Goal: Information Seeking & Learning: Learn about a topic

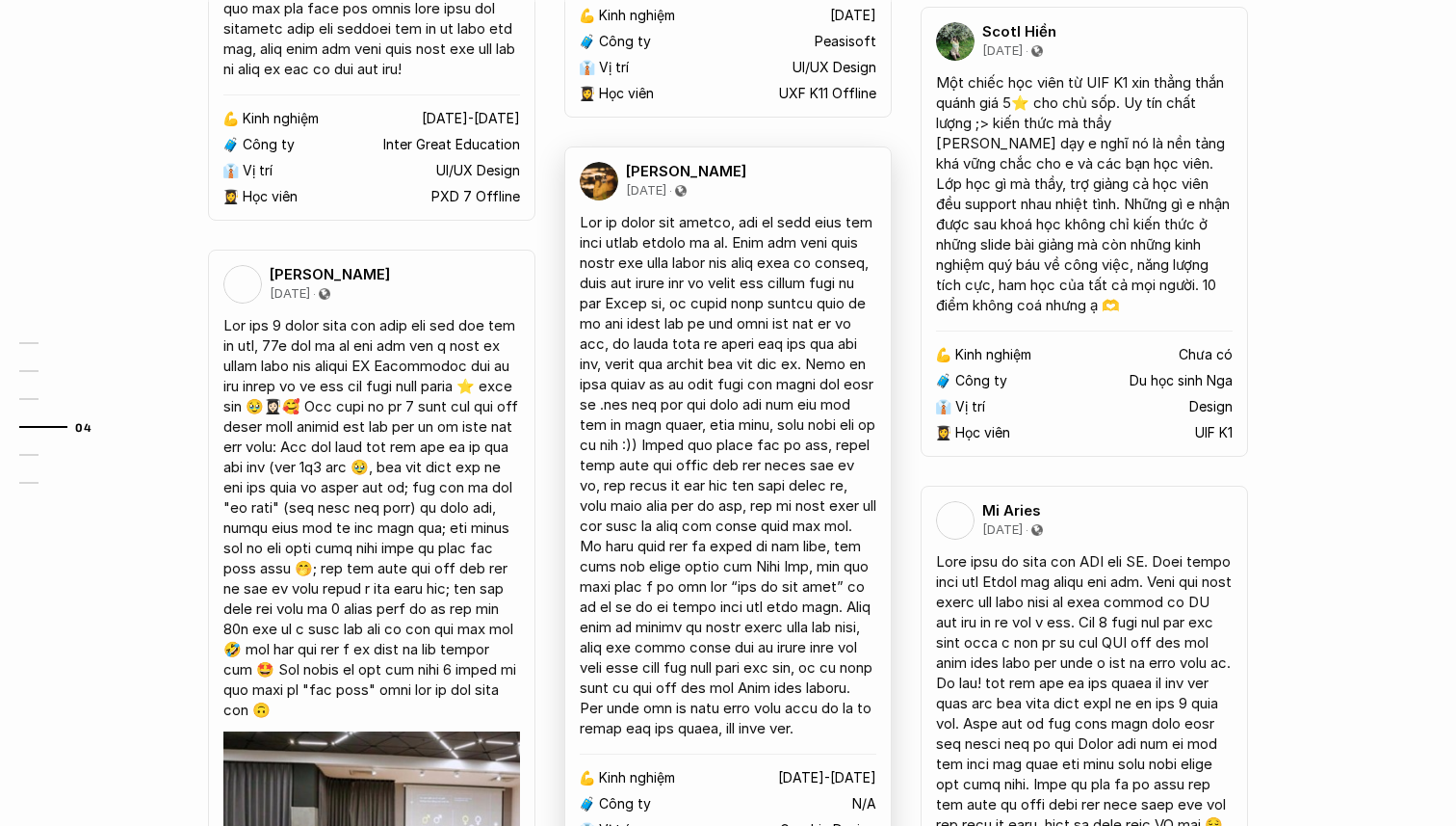
scroll to position [3402, 0]
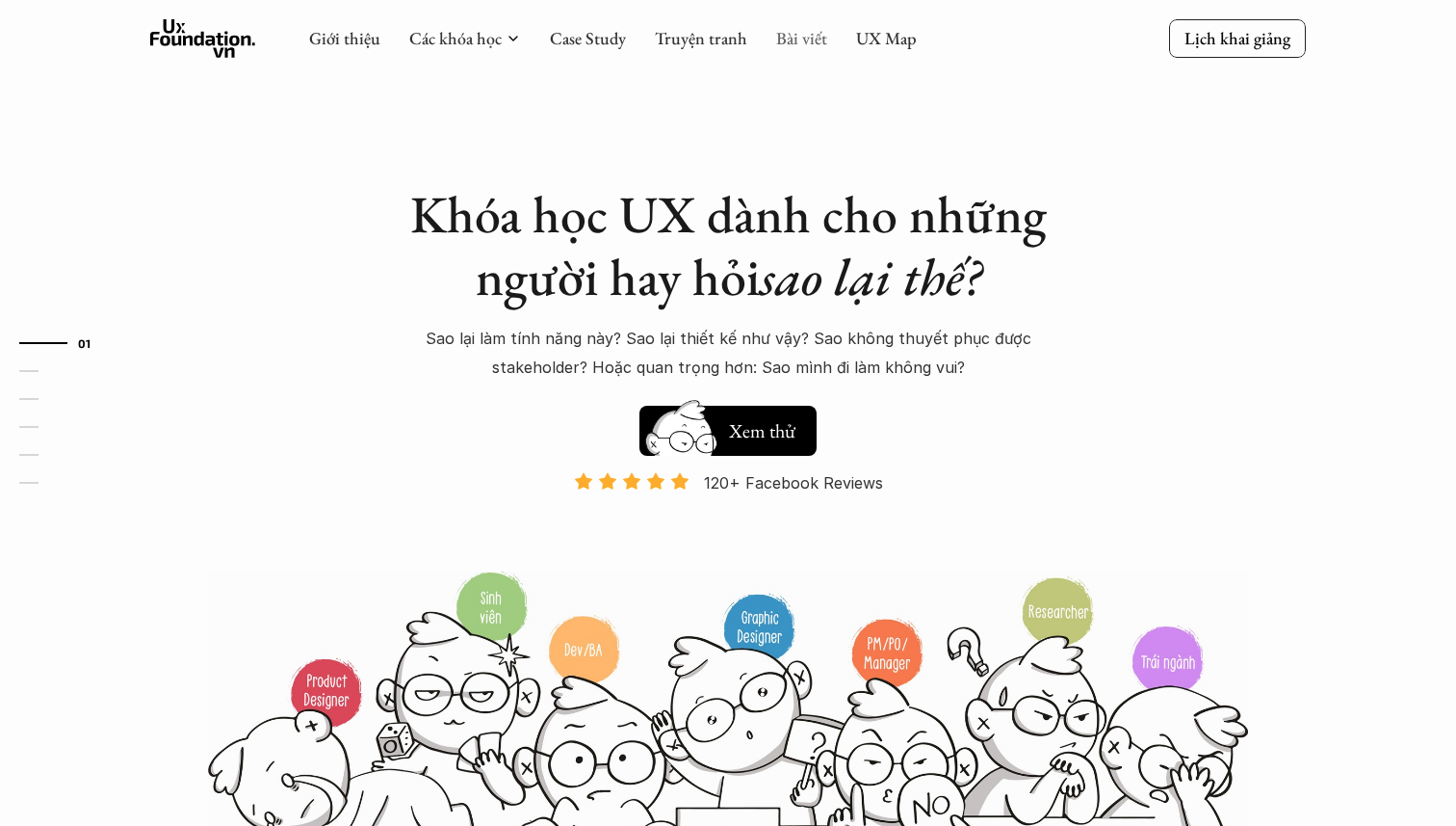
click at [794, 39] on link "Bài viết" at bounding box center [801, 38] width 51 height 22
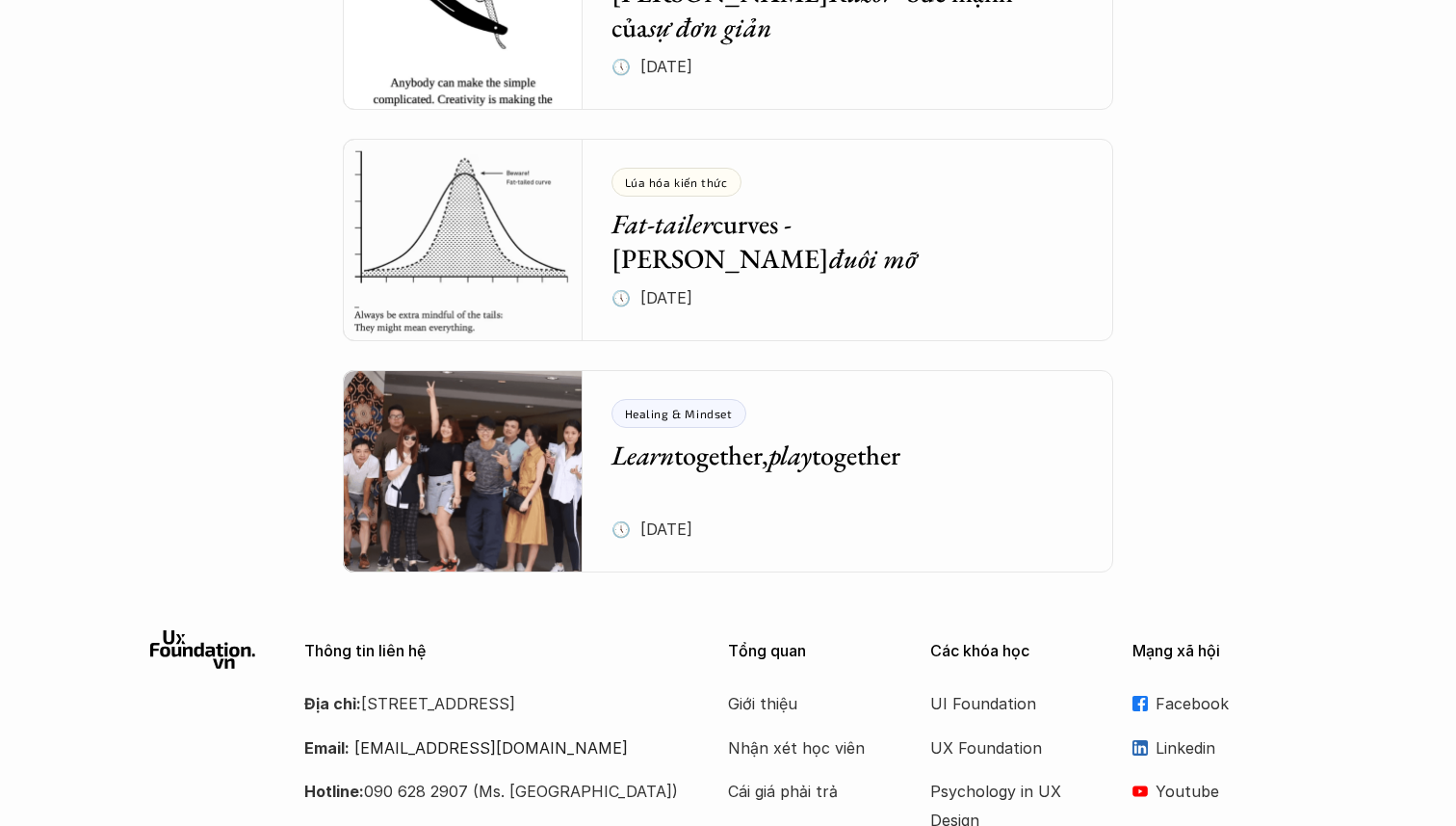
scroll to position [8163, 0]
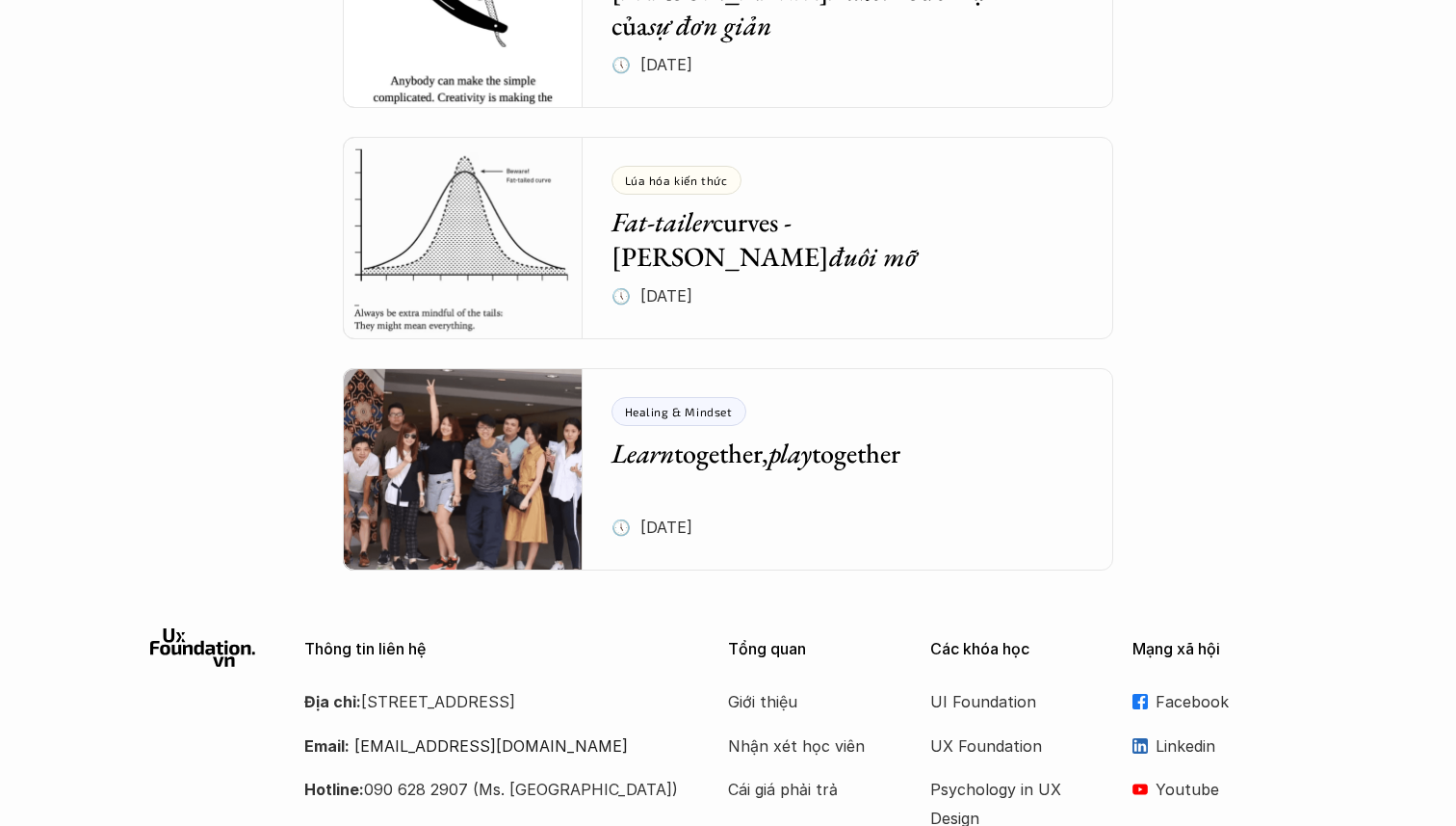
click at [370, 469] on img at bounding box center [463, 469] width 240 height 202
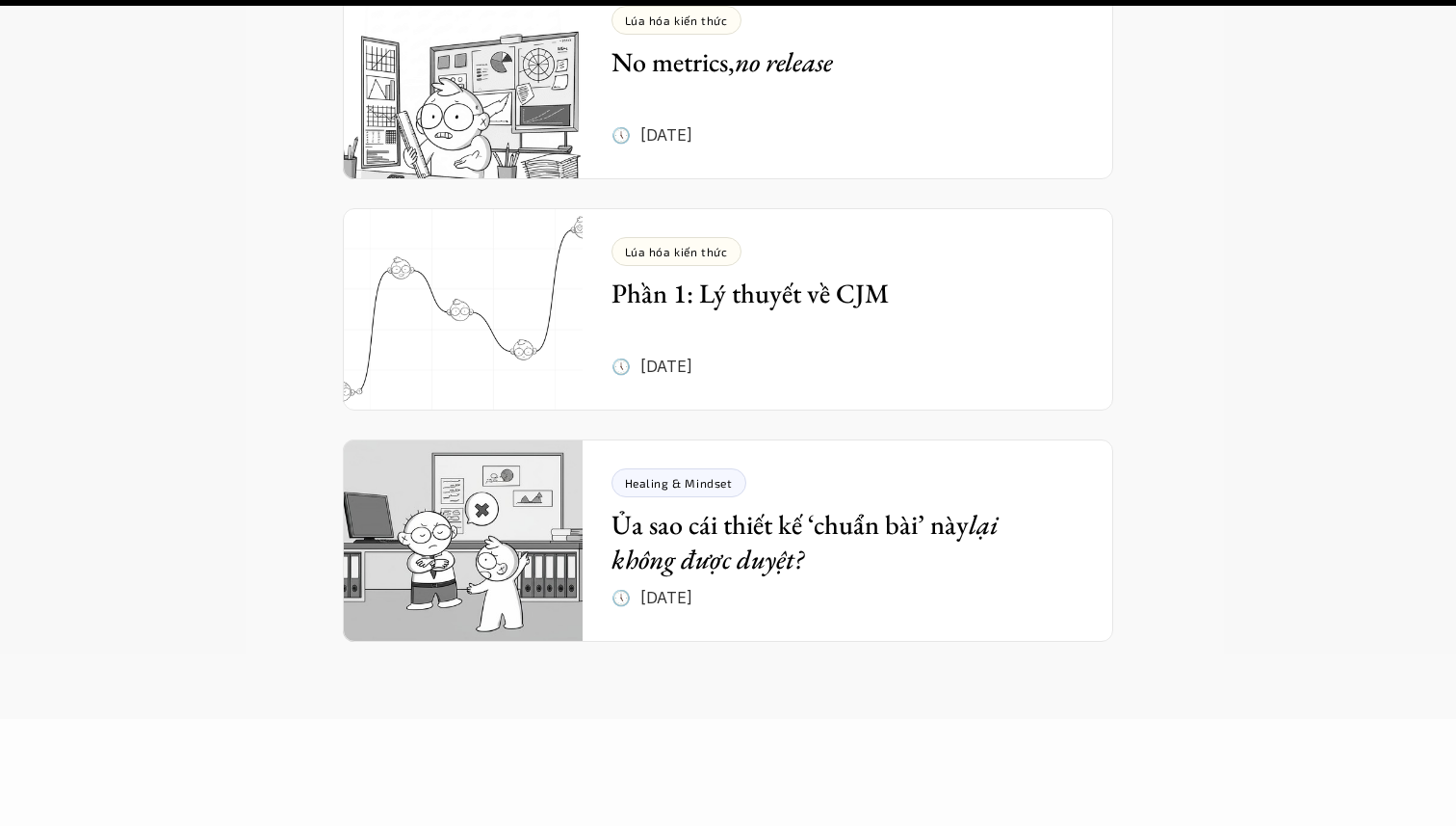
scroll to position [3036, 0]
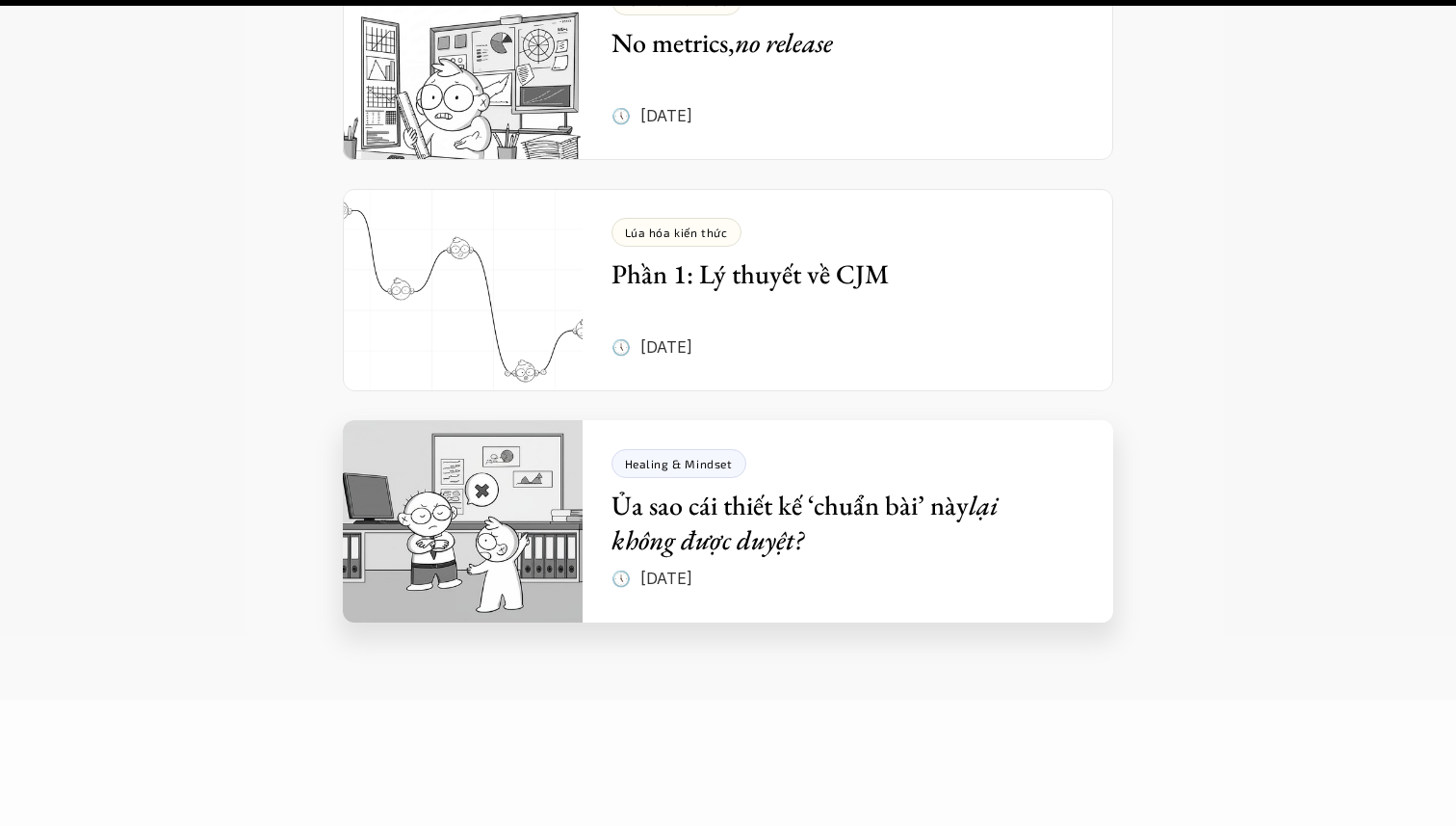
click at [423, 437] on img at bounding box center [463, 521] width 240 height 202
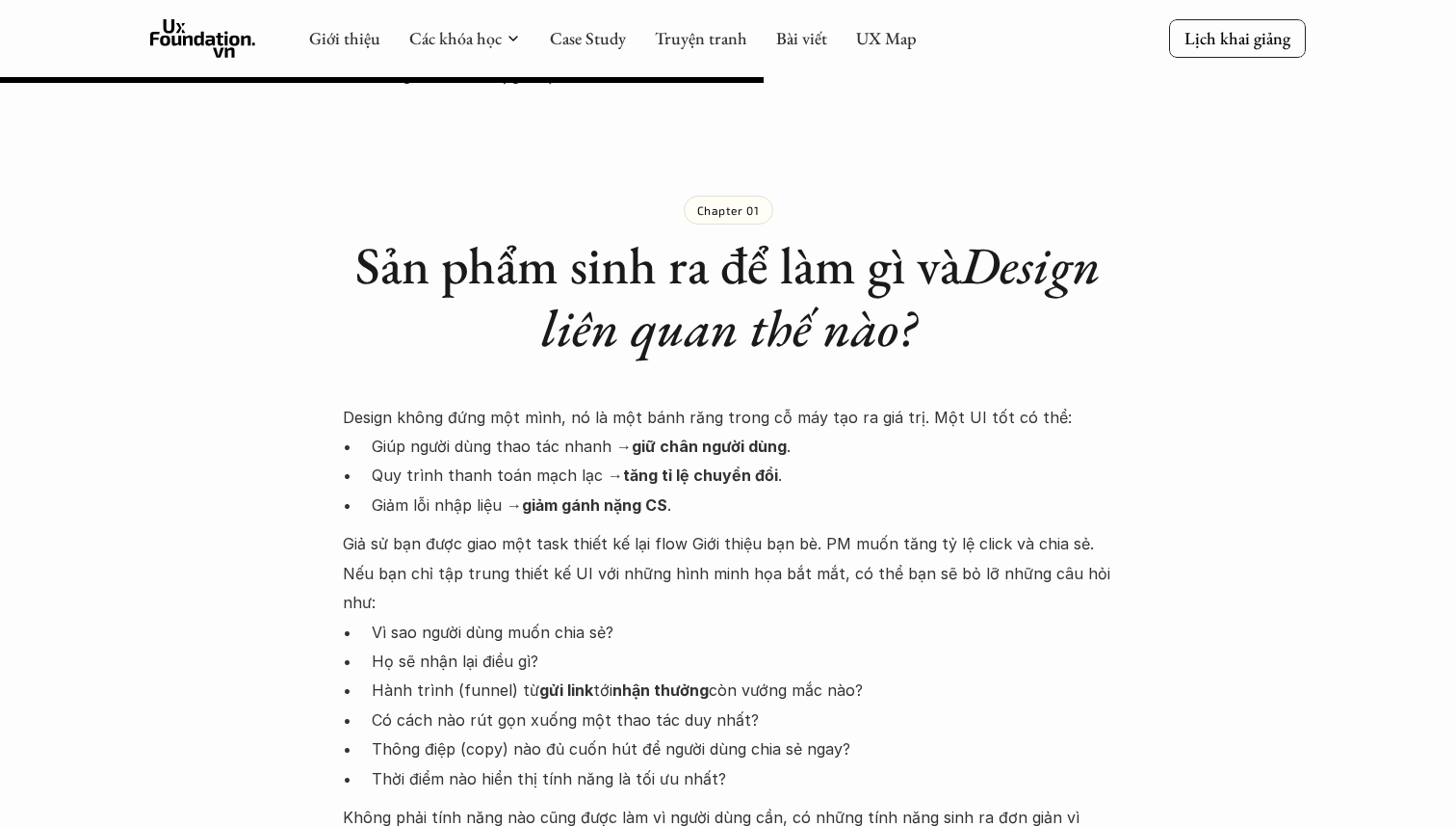
scroll to position [618, 0]
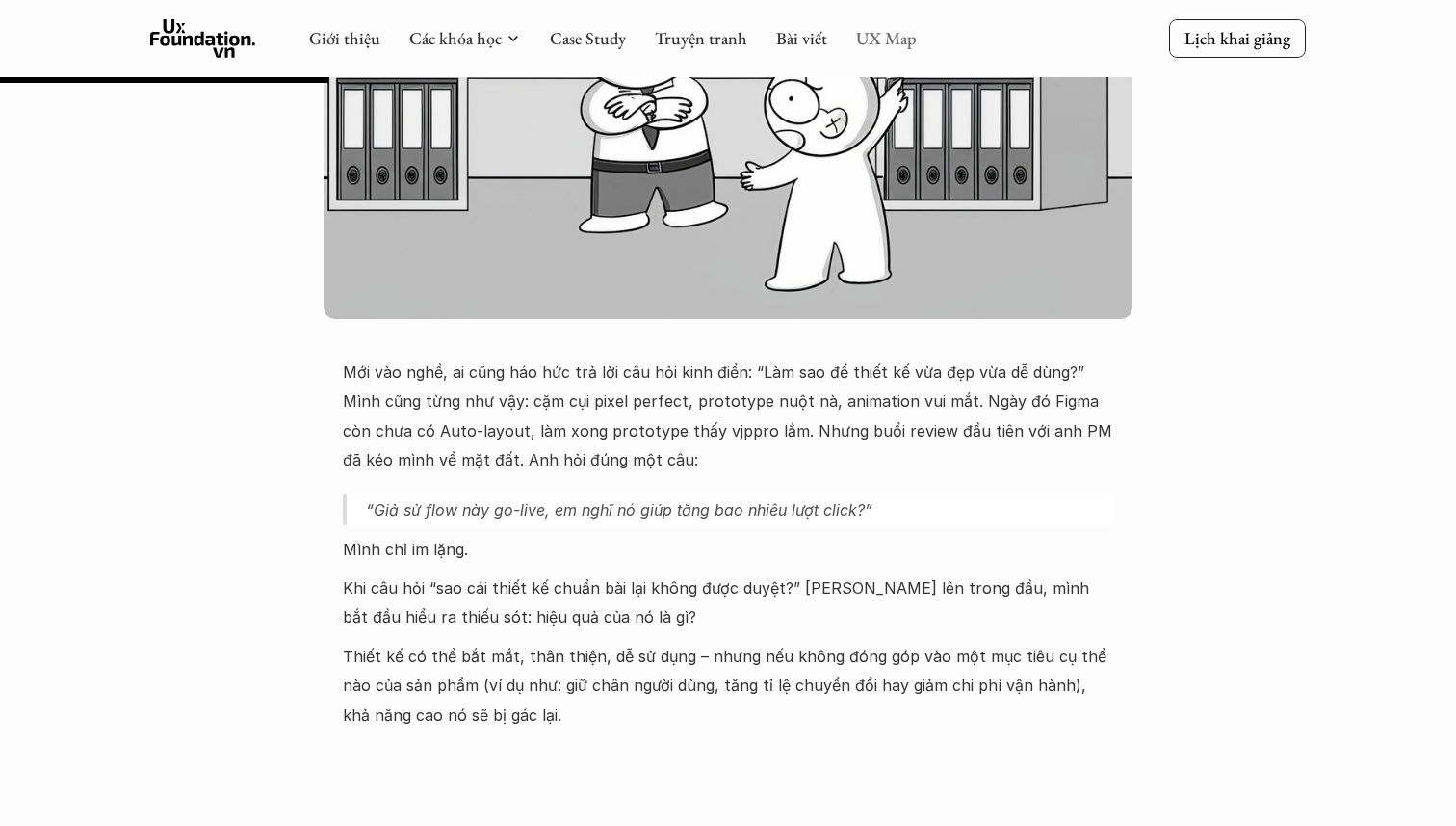
click at [867, 35] on link "UX Map" at bounding box center [886, 38] width 60 height 22
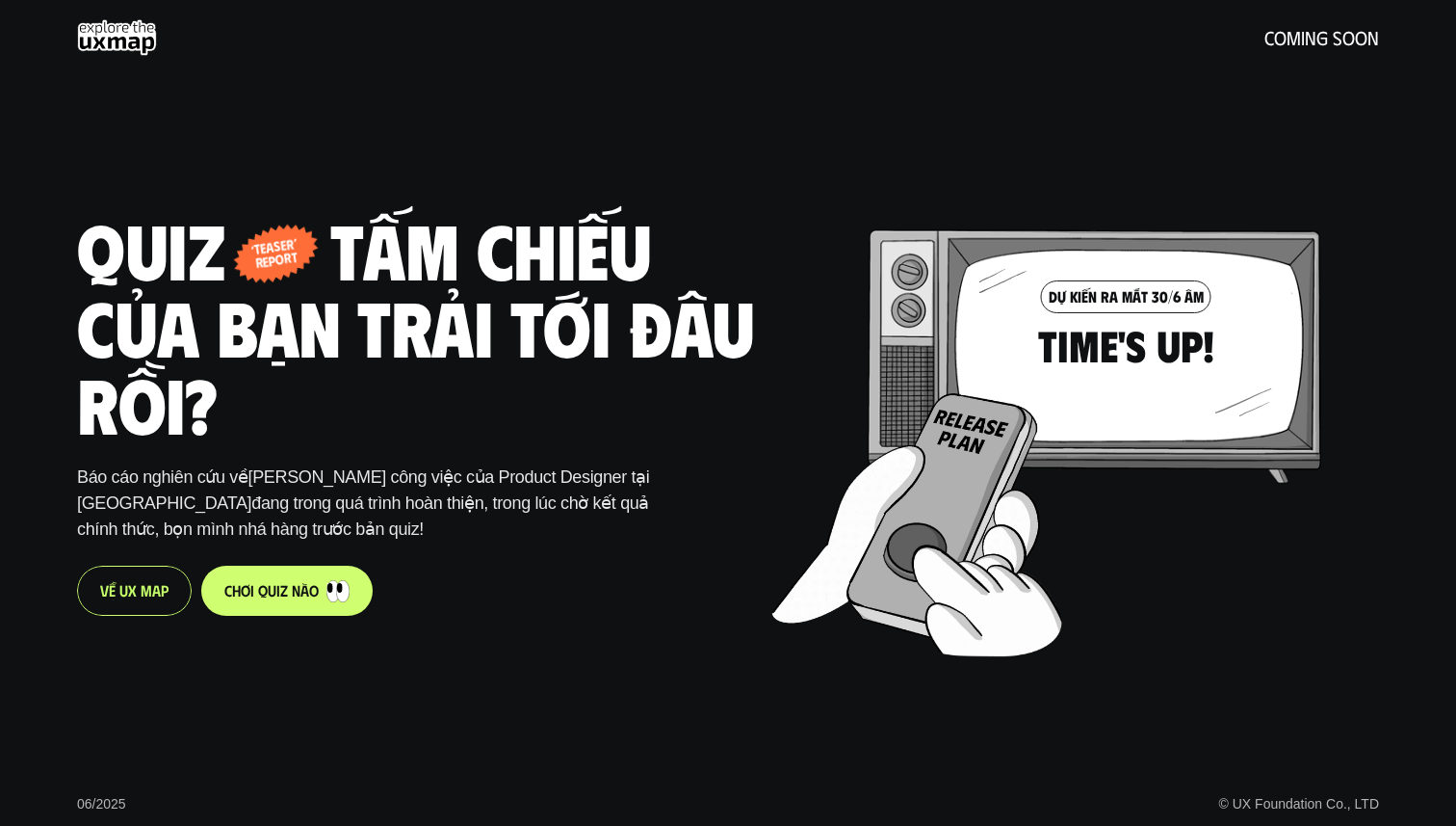
click at [107, 39] on use at bounding box center [117, 38] width 80 height 37
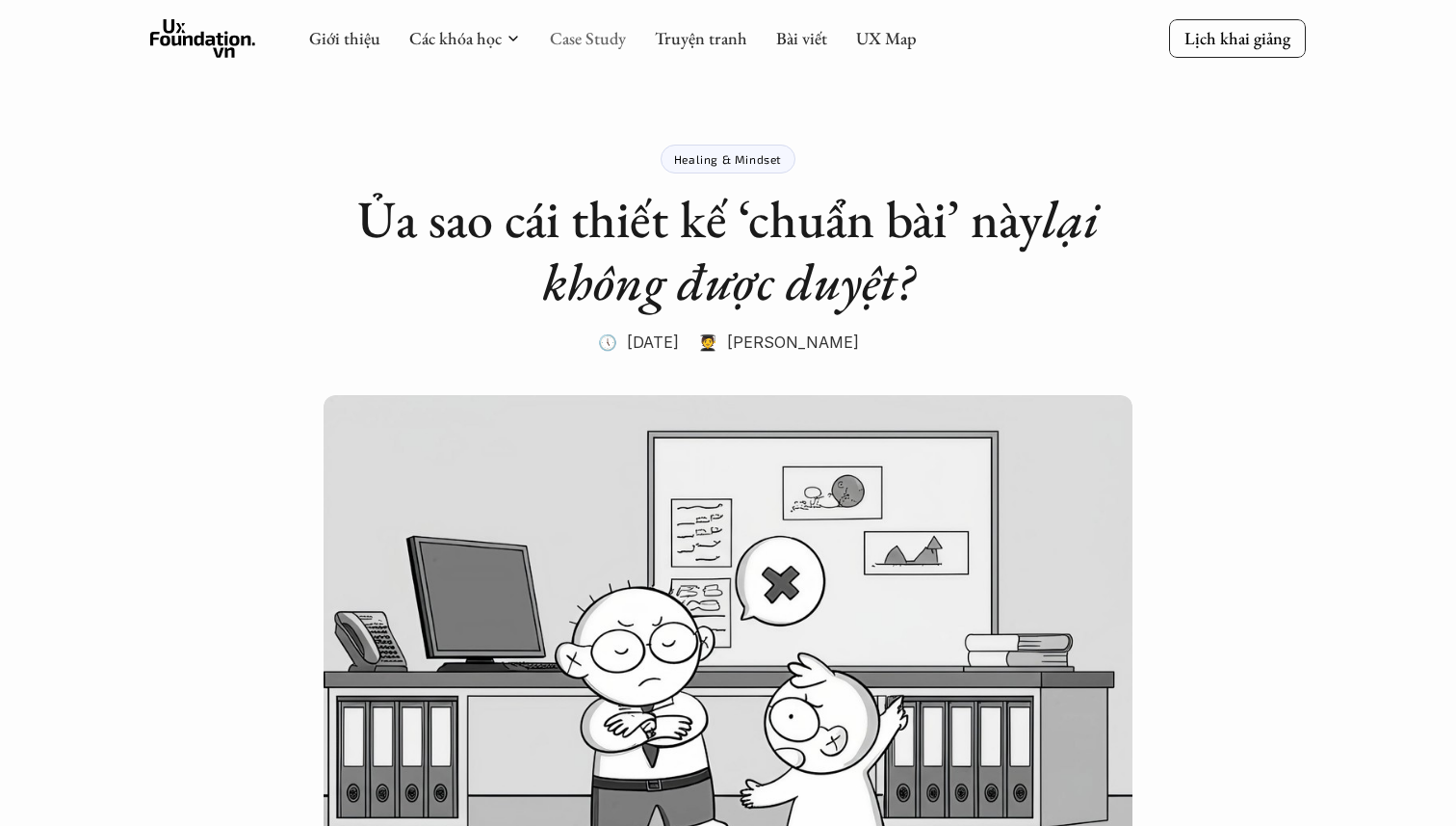
click at [571, 44] on link "Case Study" at bounding box center [587, 38] width 76 height 22
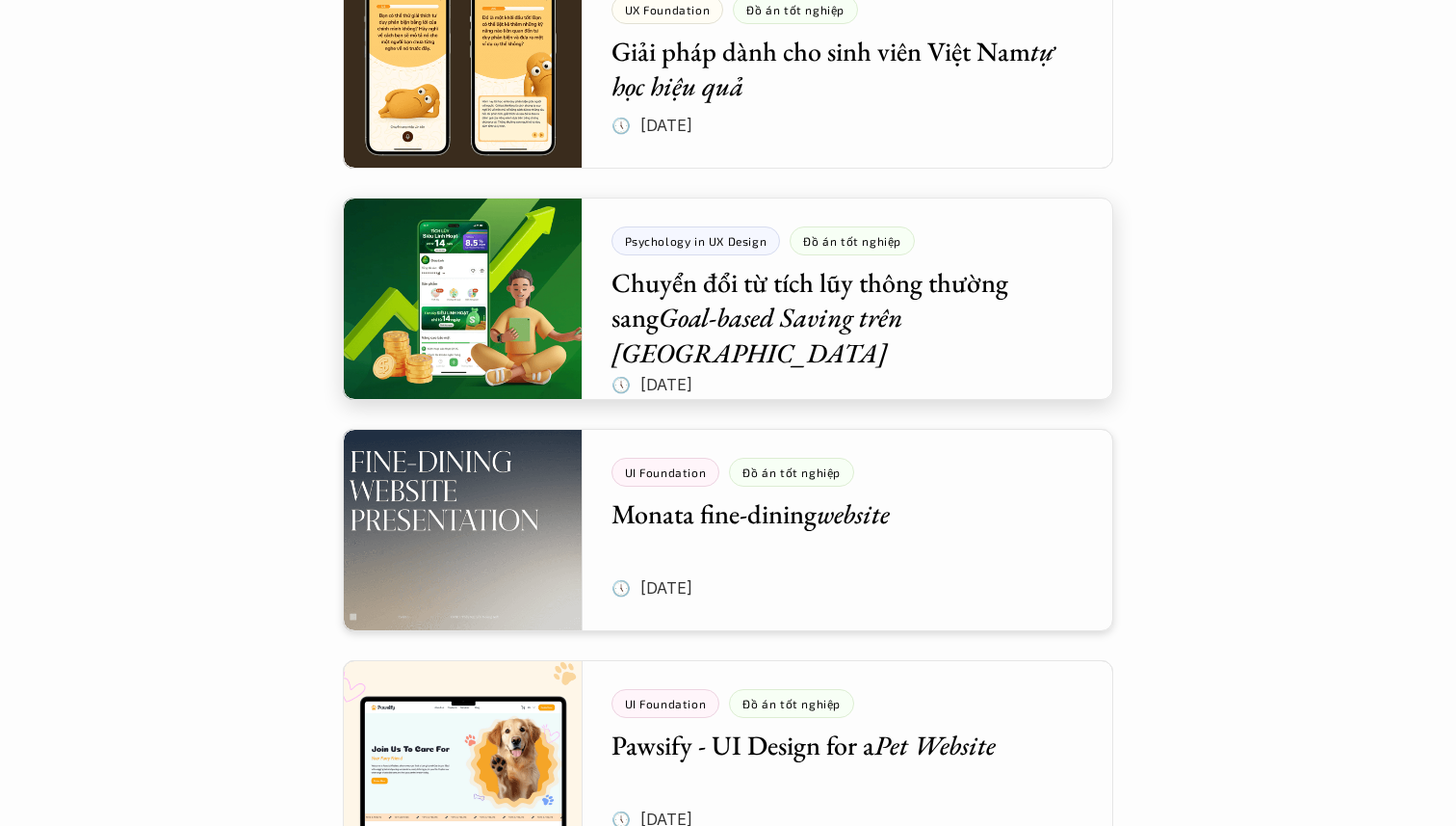
scroll to position [487, 0]
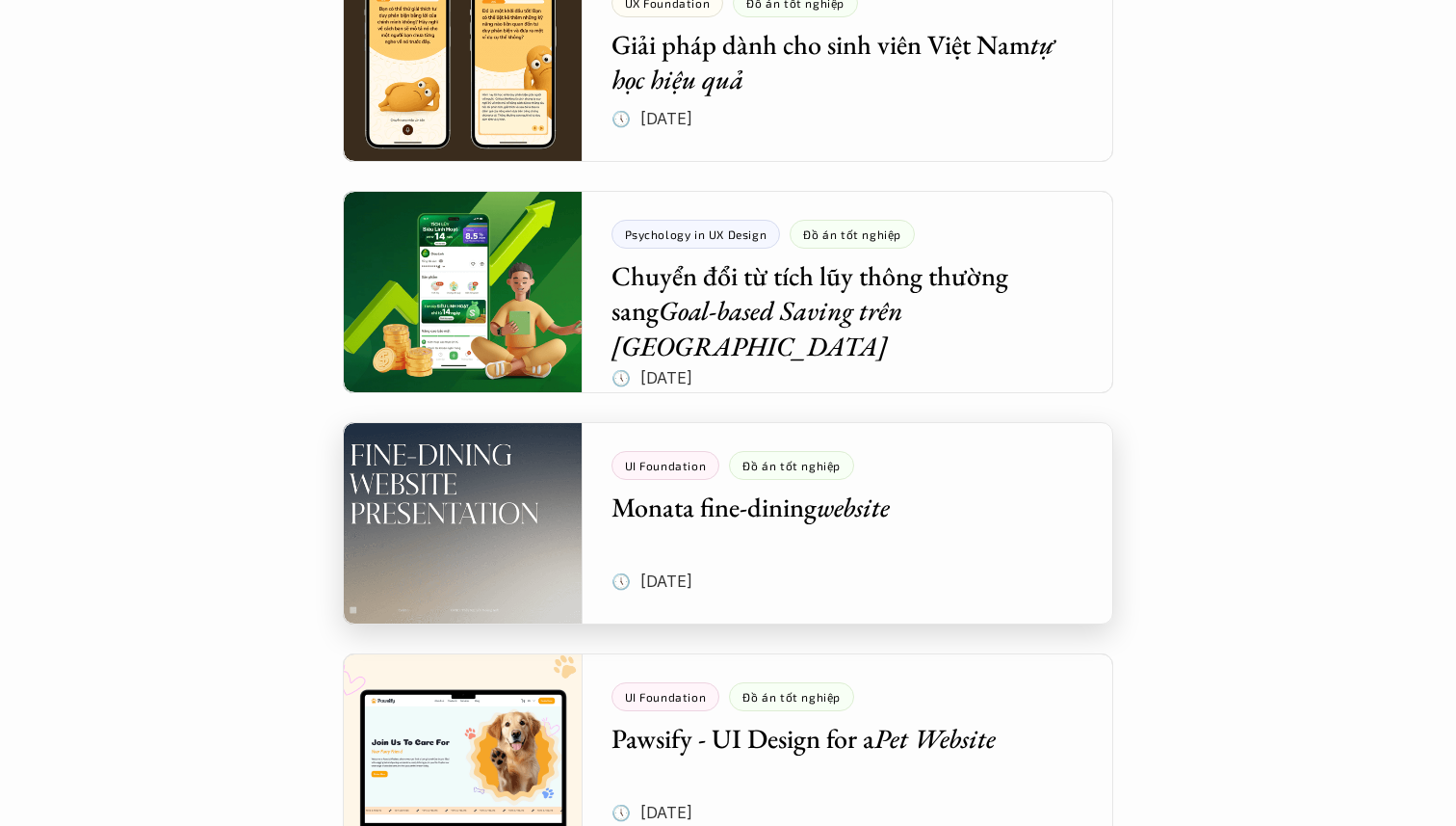
click at [464, 534] on div at bounding box center [728, 523] width 770 height 202
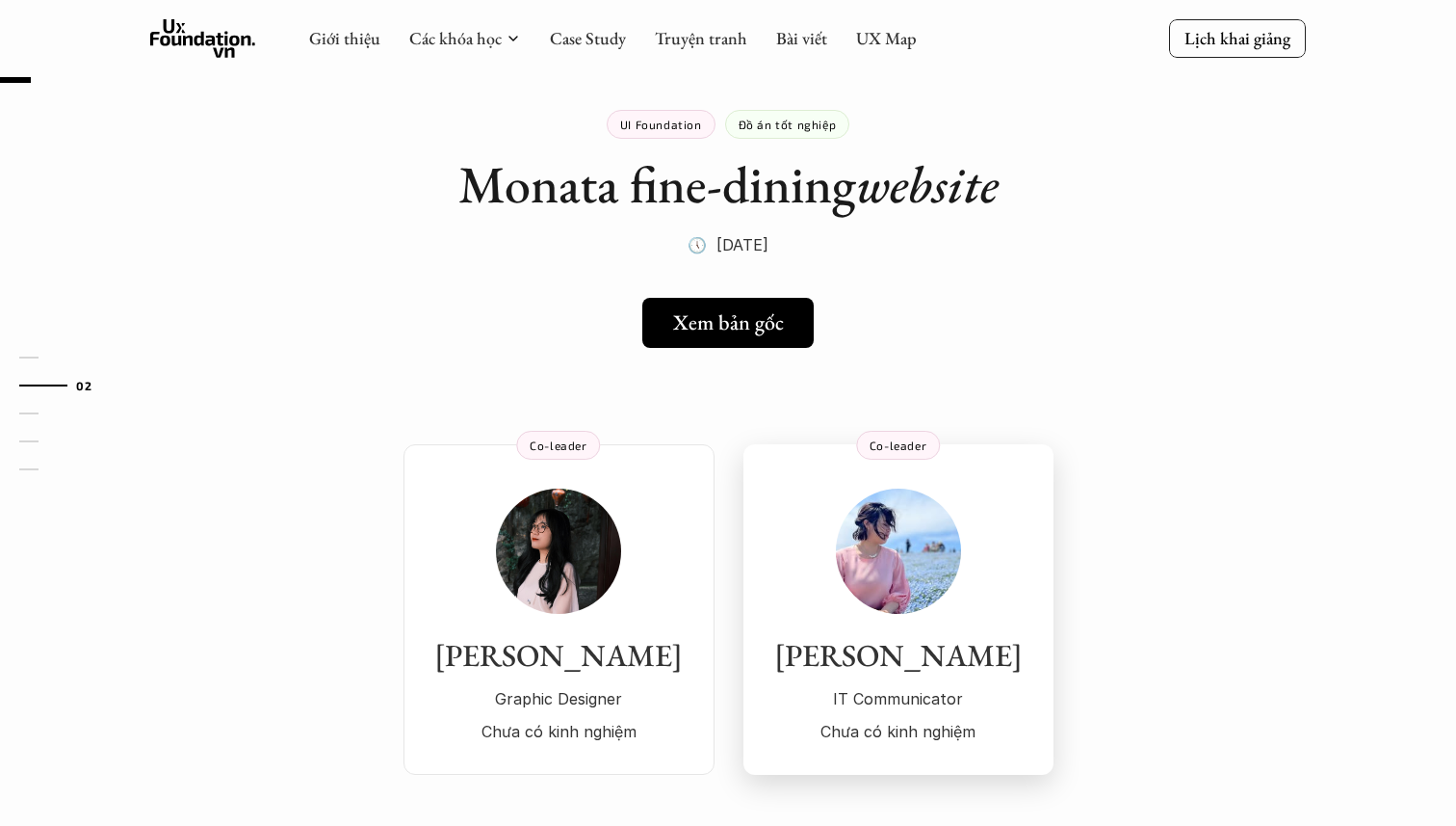
scroll to position [27, 0]
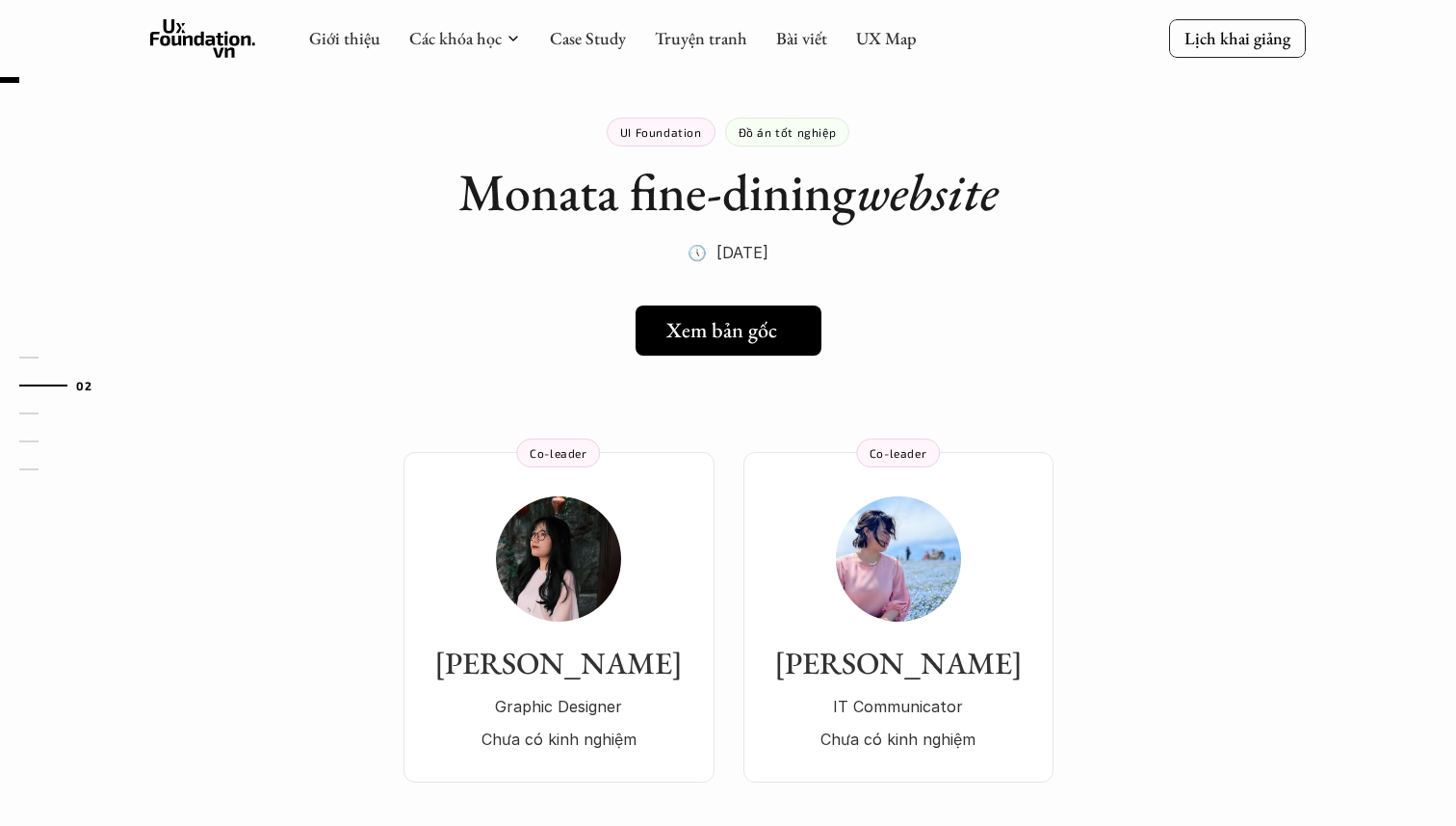
click at [721, 318] on h5 "Xem bản gốc" at bounding box center [722, 331] width 111 height 25
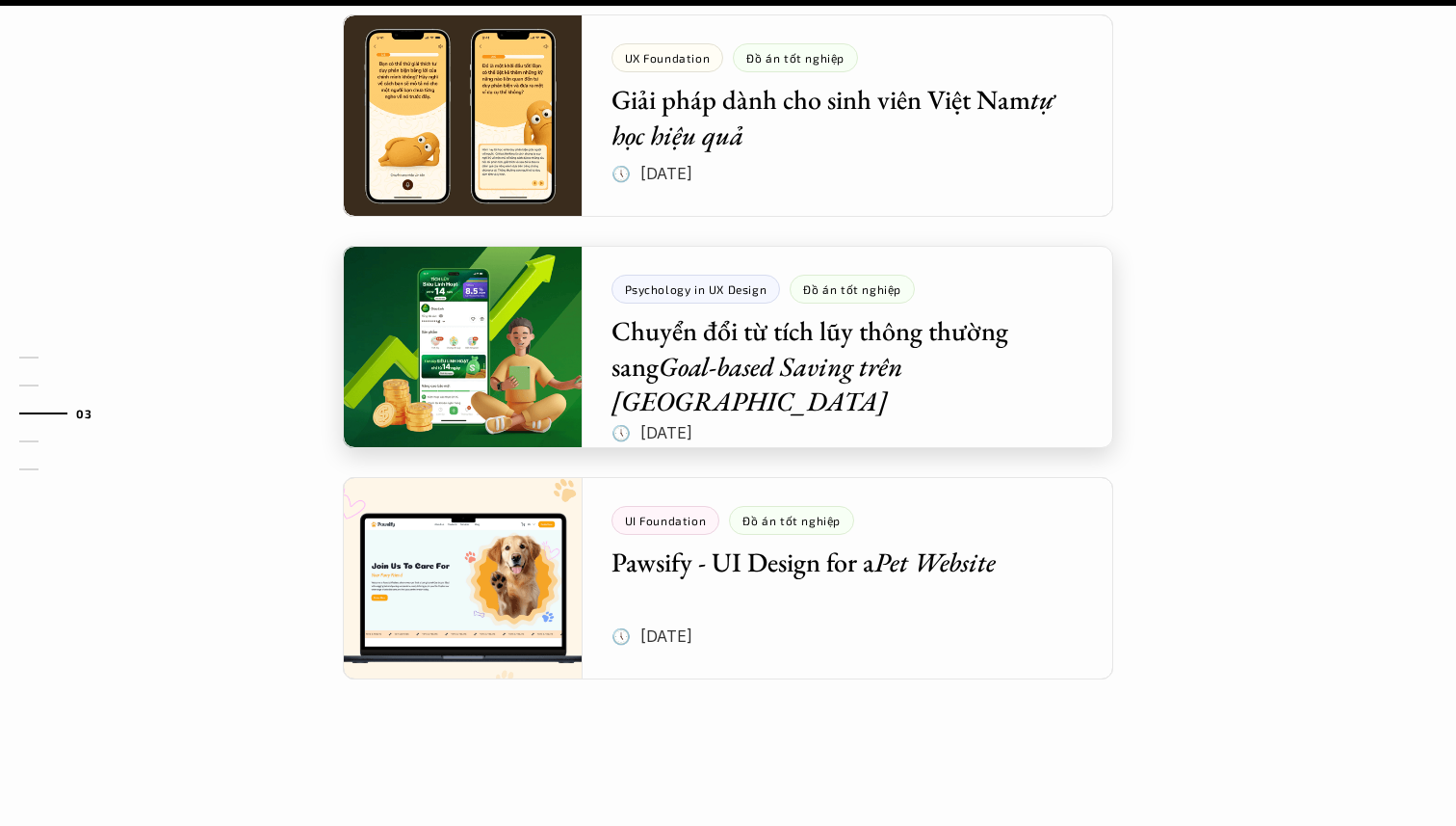
scroll to position [1953, 0]
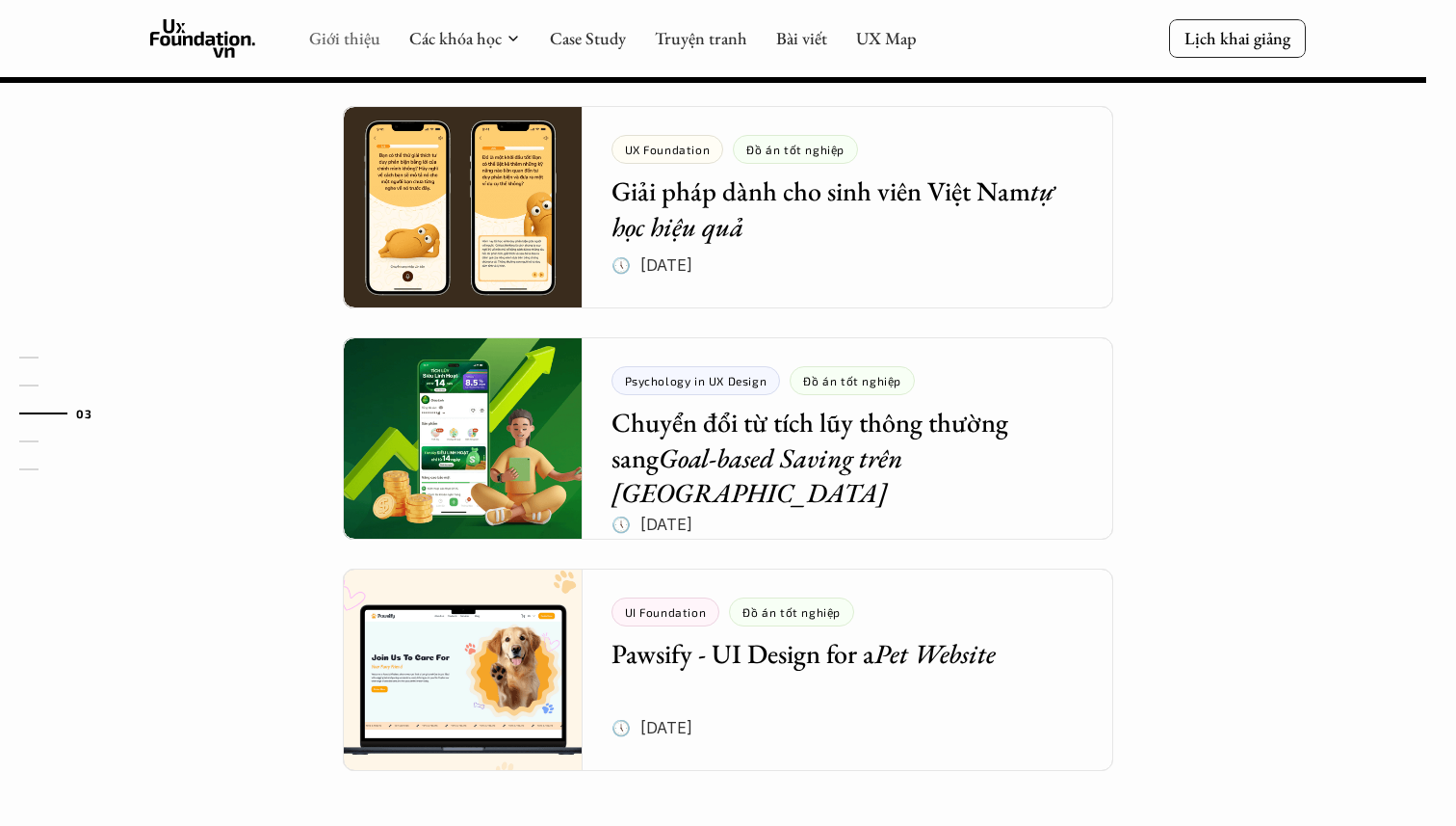
click at [348, 41] on link "Giới thiệu" at bounding box center [344, 38] width 71 height 22
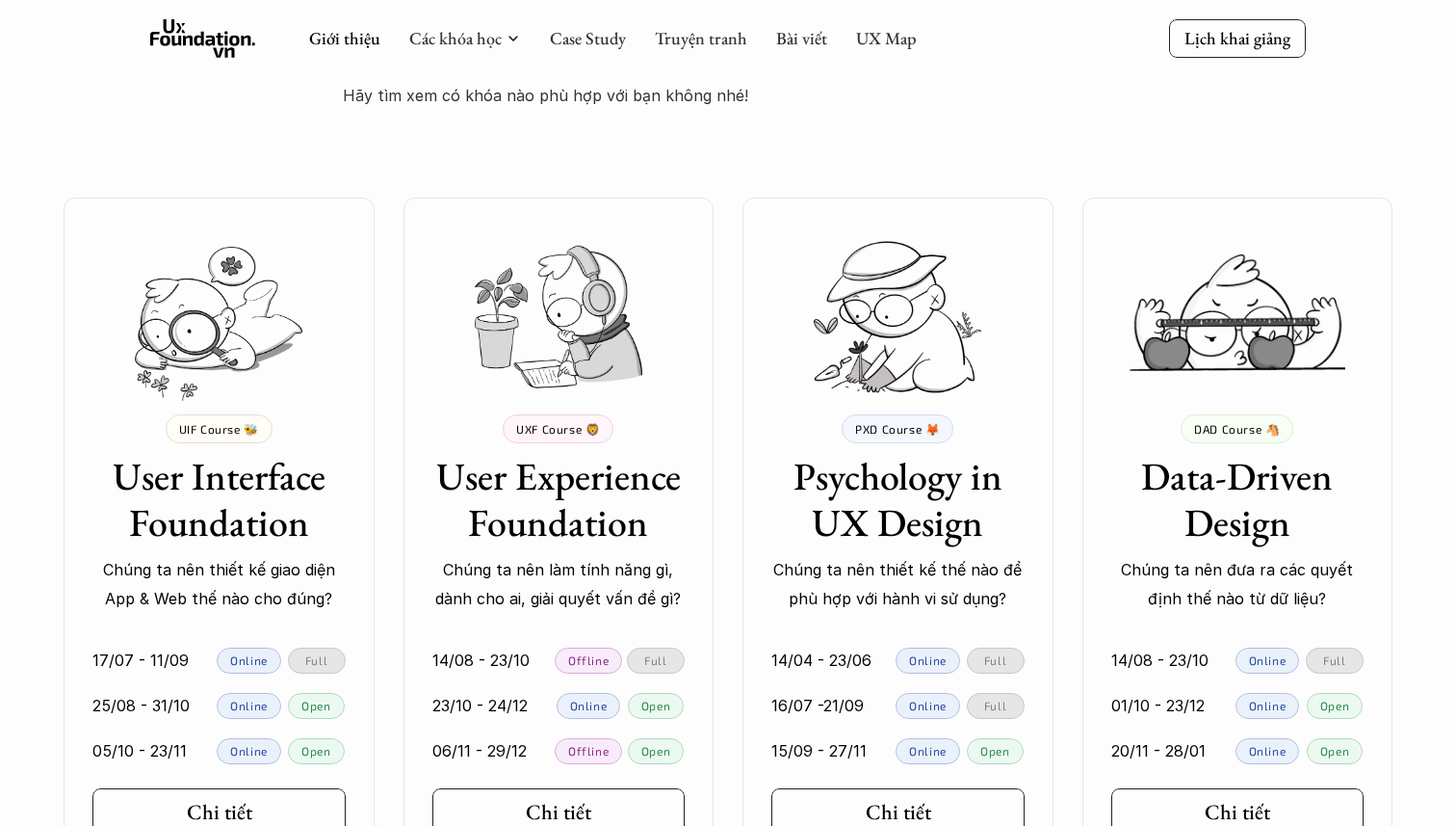
scroll to position [3774, 0]
